Goal: Information Seeking & Learning: Check status

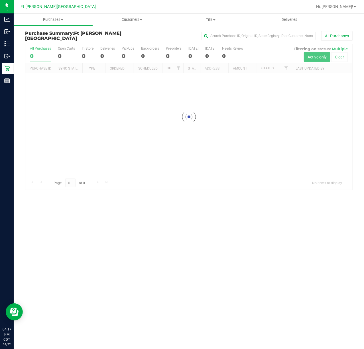
click at [22, 44] on div "Loading... All Purchases 0 Open Carts 0 In Store 0 Deliveries 0 PickUps 0 Back-…" at bounding box center [189, 117] width 336 height 146
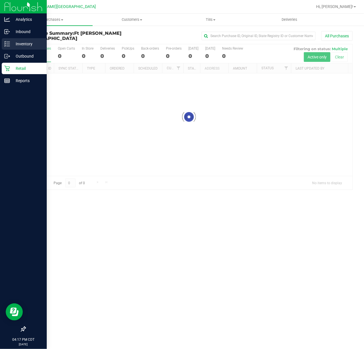
click at [7, 42] on line at bounding box center [8, 42] width 3 height 0
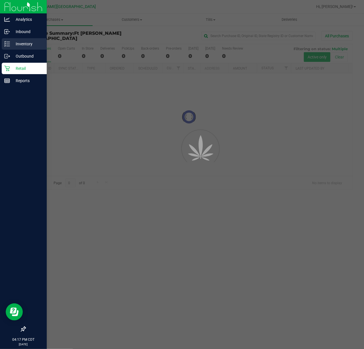
click at [7, 42] on line at bounding box center [8, 42] width 3 height 0
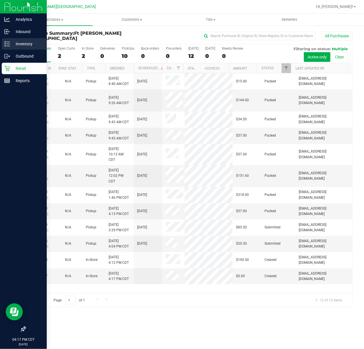
click at [10, 40] on div "Inventory" at bounding box center [24, 43] width 45 height 11
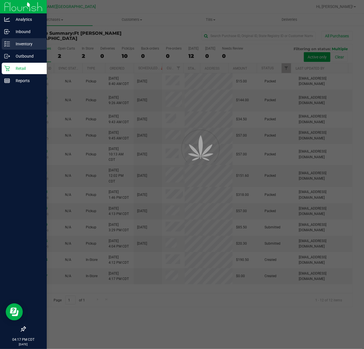
click at [10, 40] on div "Inventory" at bounding box center [24, 43] width 45 height 11
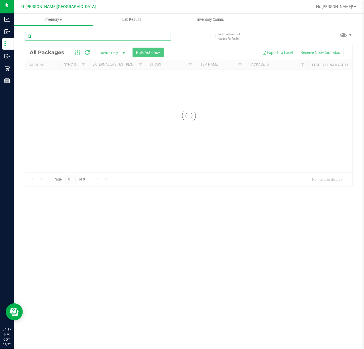
click at [92, 38] on input "text" at bounding box center [98, 36] width 146 height 9
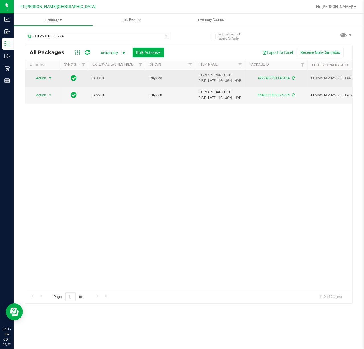
click at [38, 81] on span "Action" at bounding box center [38, 78] width 15 height 8
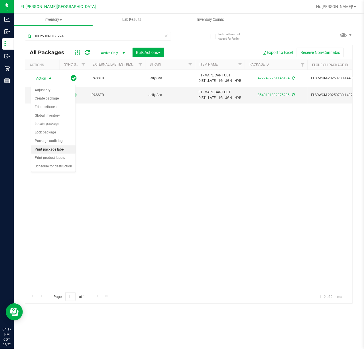
click at [54, 150] on li "Print package label" at bounding box center [53, 149] width 44 height 9
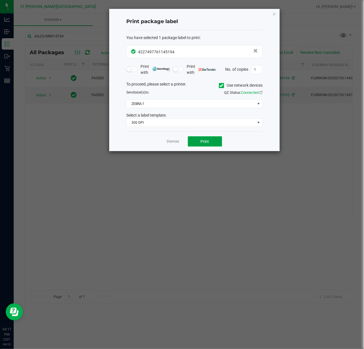
click at [205, 143] on span "Print" at bounding box center [205, 141] width 9 height 5
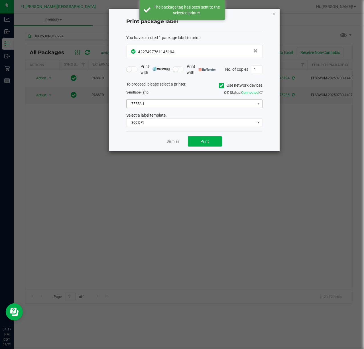
click at [144, 99] on div "To proceed, please select a printer. Use network devices Send label(s) to: QZ S…" at bounding box center [194, 104] width 136 height 46
click at [144, 106] on span "ZEBRA-1" at bounding box center [191, 104] width 129 height 8
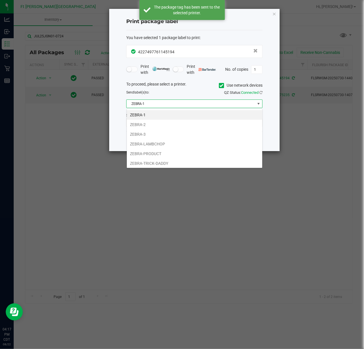
scroll to position [9, 136]
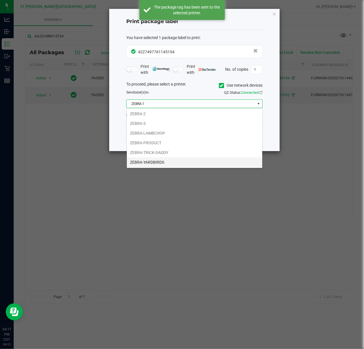
click at [148, 160] on li "ZEBRA-YARDBIRDS" at bounding box center [194, 162] width 135 height 10
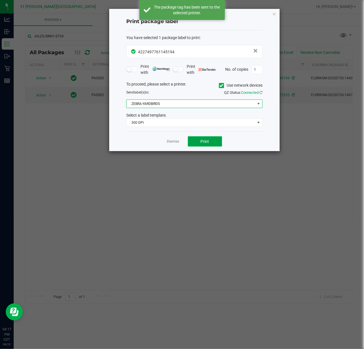
click at [215, 145] on button "Print" at bounding box center [205, 141] width 34 height 10
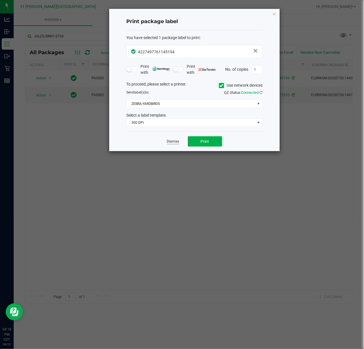
click at [174, 142] on link "Dismiss" at bounding box center [173, 141] width 12 height 5
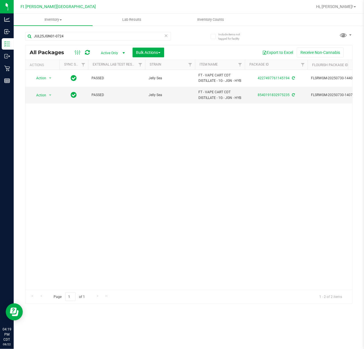
click at [171, 339] on div "Inventory All packages All inventory Waste log Create inventory Lab Results Inv…" at bounding box center [189, 181] width 351 height 335
click at [76, 38] on input "JUL25JGN01-0724" at bounding box center [98, 36] width 146 height 9
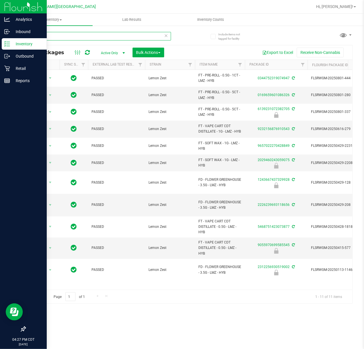
type input "LMZ"
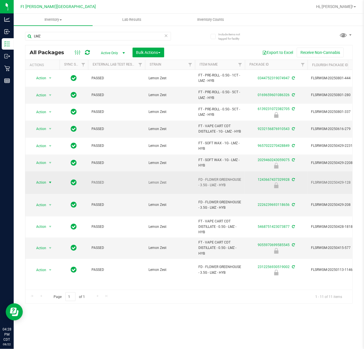
click at [37, 184] on span "Action" at bounding box center [38, 183] width 15 height 8
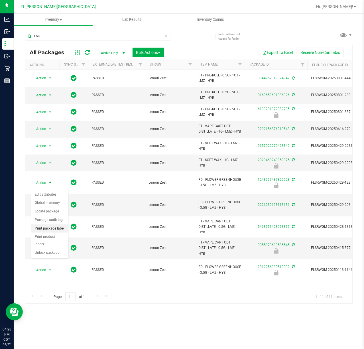
click at [59, 231] on li "Print package label" at bounding box center [49, 228] width 37 height 9
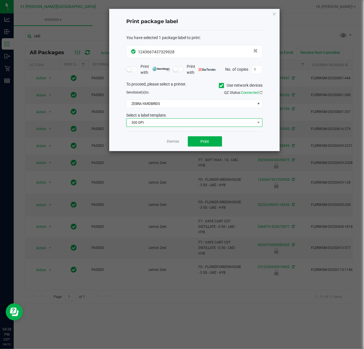
click at [199, 127] on span "300 DPI" at bounding box center [191, 123] width 129 height 8
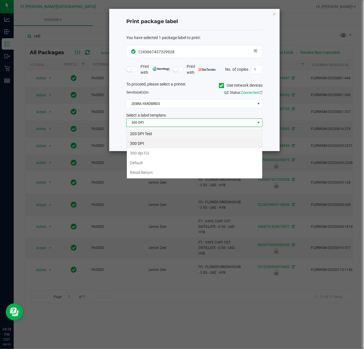
scroll to position [9, 136]
click at [179, 133] on li "203 DPI Test" at bounding box center [194, 134] width 135 height 10
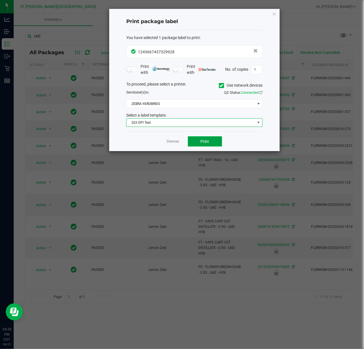
click at [205, 142] on span "Print" at bounding box center [205, 141] width 9 height 5
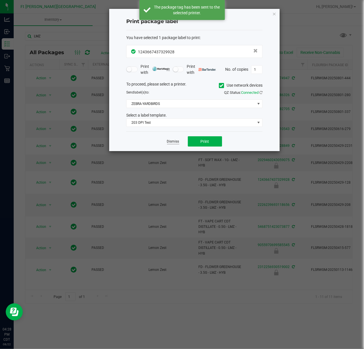
click at [174, 141] on link "Dismiss" at bounding box center [173, 141] width 12 height 5
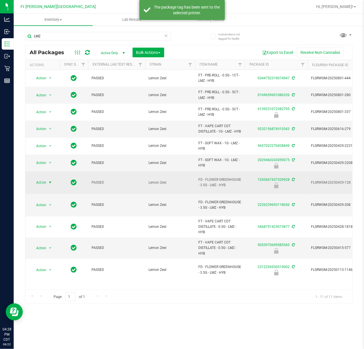
click at [42, 184] on span "Action" at bounding box center [38, 183] width 15 height 8
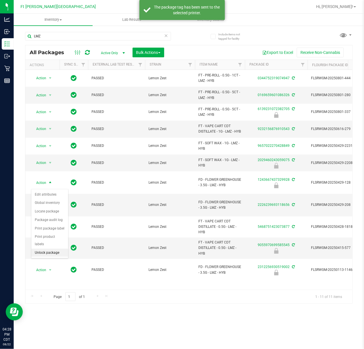
click at [51, 254] on li "Unlock package" at bounding box center [49, 253] width 37 height 9
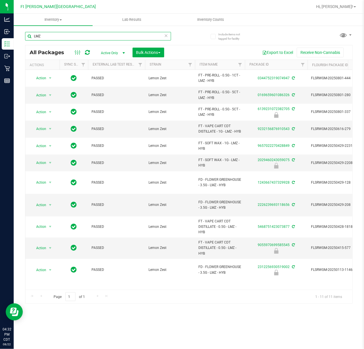
click at [47, 39] on input "LMZ" at bounding box center [98, 36] width 146 height 9
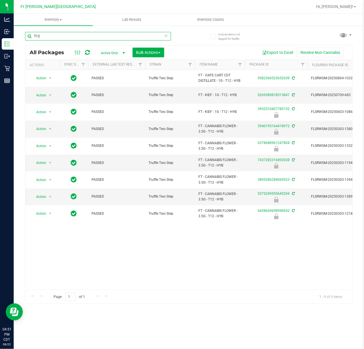
click at [75, 38] on input "T12" at bounding box center [98, 36] width 146 height 9
click at [76, 38] on input "T12" at bounding box center [98, 36] width 146 height 9
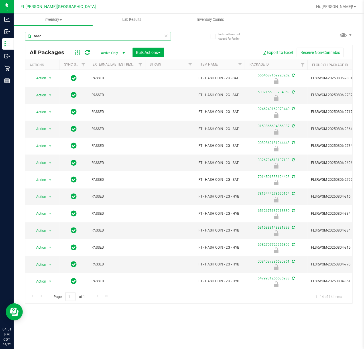
click at [74, 36] on input "hash" at bounding box center [98, 36] width 146 height 9
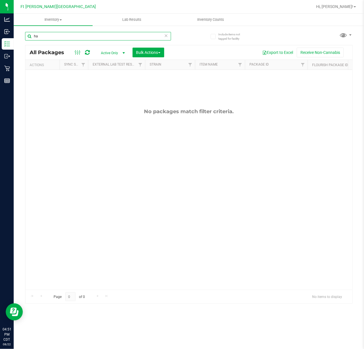
type input "h"
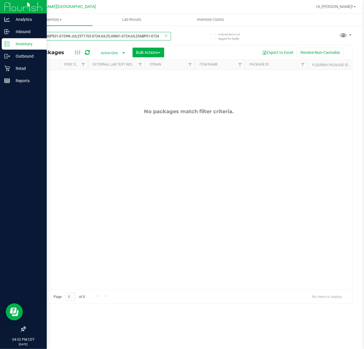
type input "W-JUL25GPE01-0729W-JUL25T1702-0724JUL25JGN01-0724JUL25ABP01-0724"
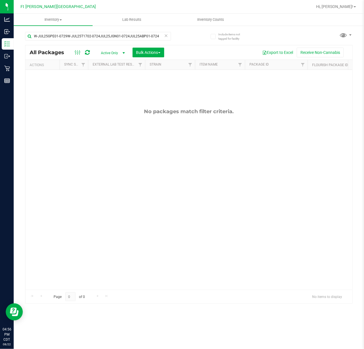
click at [165, 37] on icon at bounding box center [166, 35] width 4 height 7
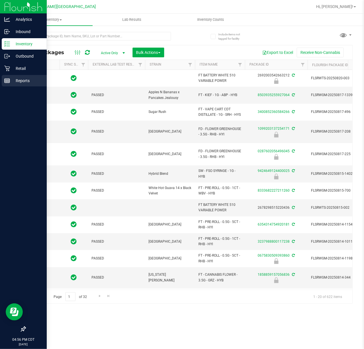
click at [10, 78] on p "Reports" at bounding box center [27, 80] width 34 height 7
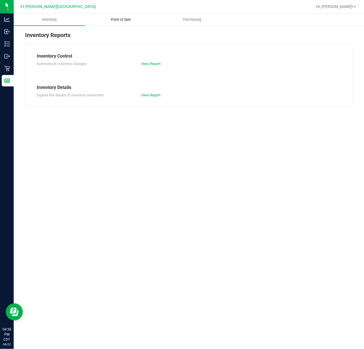
click at [124, 19] on span "Point of Sale" at bounding box center [120, 19] width 35 height 5
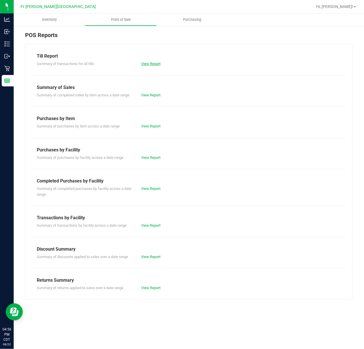
click at [155, 64] on link "View Report" at bounding box center [150, 64] width 19 height 4
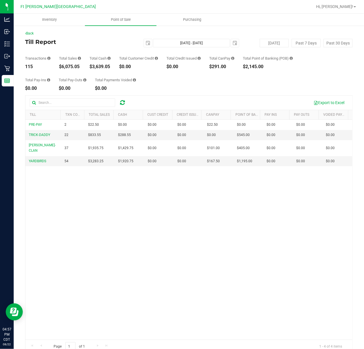
click at [123, 216] on div "PRE-PAY 2 $22.50 $0.00 $0.00 $0.00 $0.00 $22.50 $0.00 $0.00 $0.00 $0.00 $0.00 $…" at bounding box center [188, 230] width 327 height 220
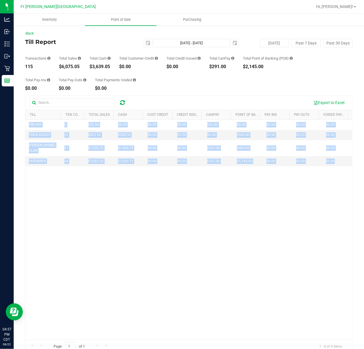
click at [122, 215] on div "PRE-PAY 2 $22.50 $0.00 $0.00 $0.00 $0.00 $22.50 $0.00 $0.00 $0.00 $0.00 $0.00 $…" at bounding box center [188, 230] width 327 height 220
click at [96, 228] on div "PRE-PAY 2 $22.50 $0.00 $0.00 $0.00 $0.00 $22.50 $0.00 $0.00 $0.00 $0.00 $0.00 $…" at bounding box center [188, 230] width 327 height 220
click at [98, 226] on div "PRE-PAY 2 $22.50 $0.00 $0.00 $0.00 $0.00 $22.50 $0.00 $0.00 $0.00 $0.00 $0.00 $…" at bounding box center [188, 230] width 327 height 220
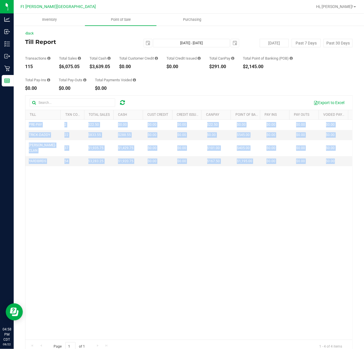
click at [117, 198] on div "PRE-PAY 2 $22.50 $0.00 $0.00 $0.00 $0.00 $22.50 $0.00 $0.00 $0.00 $0.00 $0.00 $…" at bounding box center [188, 230] width 327 height 220
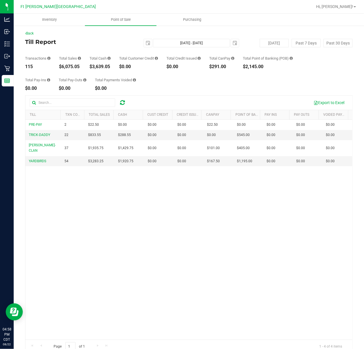
click at [162, 75] on div "Total Pay-Ins $0.00 Total Pay-Outs $0.00 Total Payments Voided $0.00" at bounding box center [189, 80] width 328 height 22
click at [163, 76] on div "Total Pay-Ins $0.00 Total Pay-Outs $0.00 Total Payments Voided $0.00" at bounding box center [189, 80] width 328 height 22
